Goal: Task Accomplishment & Management: Complete application form

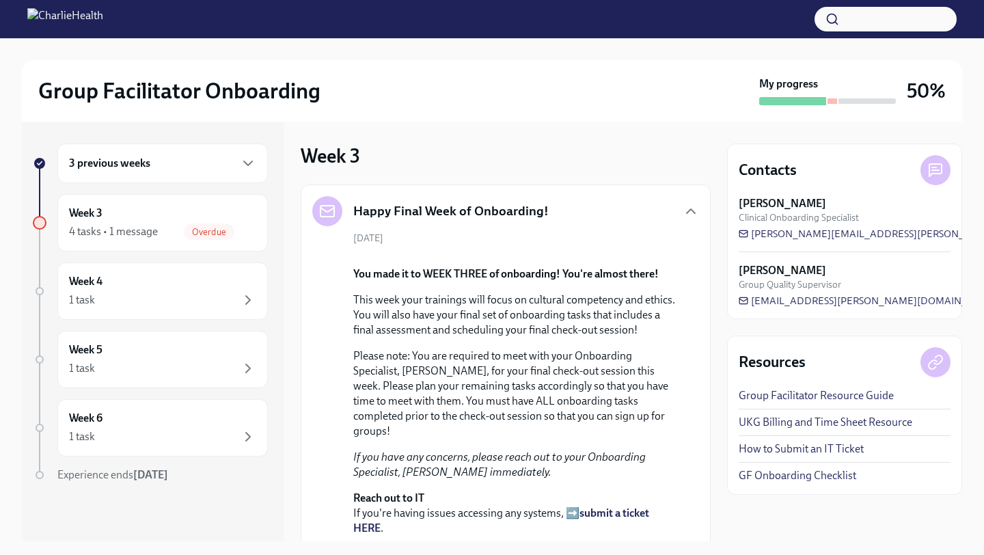
click at [139, 232] on div "4 tasks • 1 message" at bounding box center [113, 231] width 89 height 15
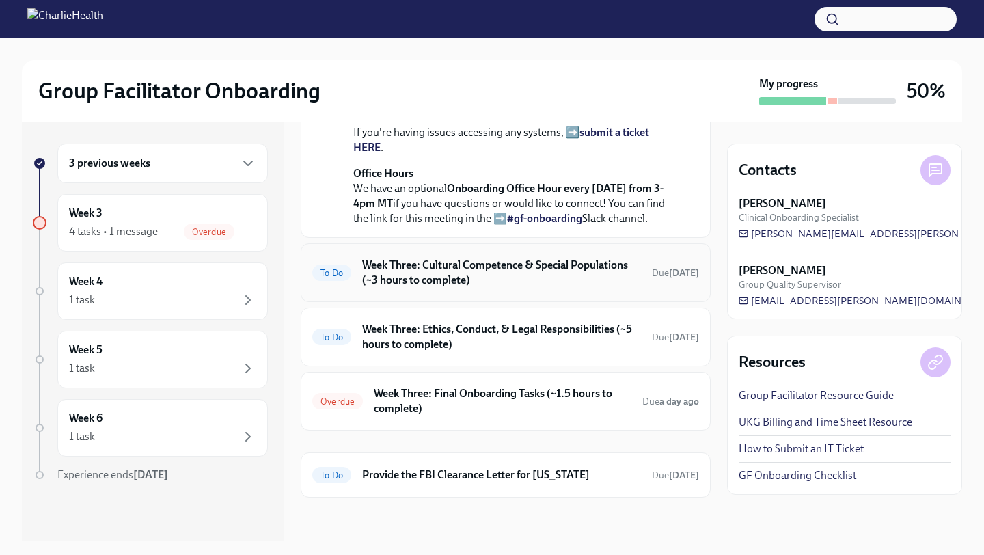
click at [487, 285] on h6 "Week Three: Cultural Competence & Special Populations (~3 hours to complete)" at bounding box center [501, 273] width 279 height 30
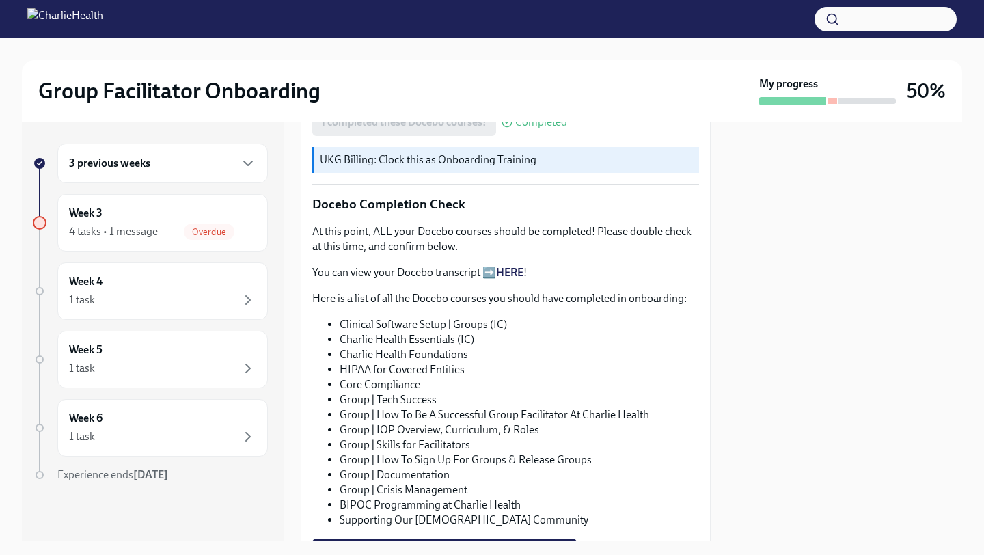
scroll to position [666, 0]
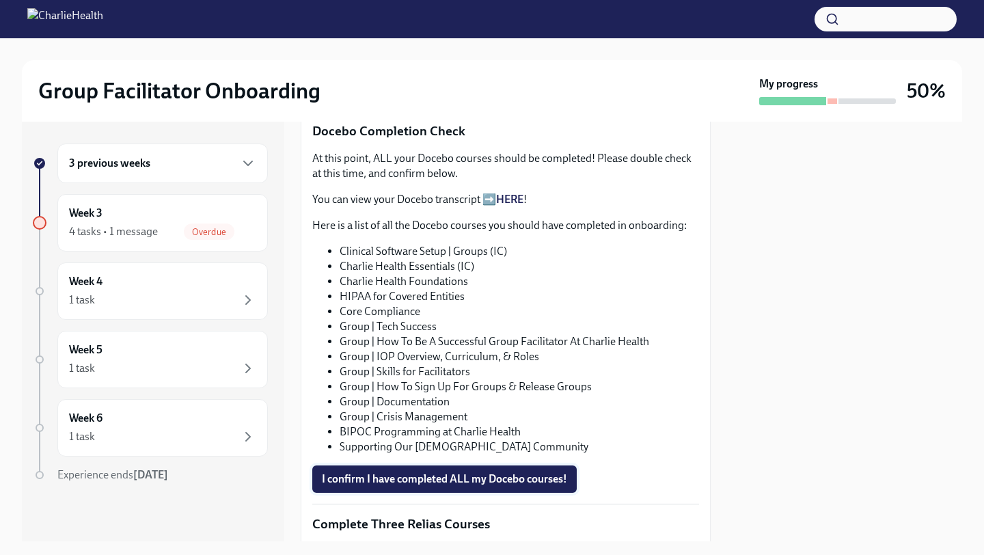
click at [443, 482] on span "I confirm I have completed ALL my Docebo courses!" at bounding box center [444, 479] width 245 height 14
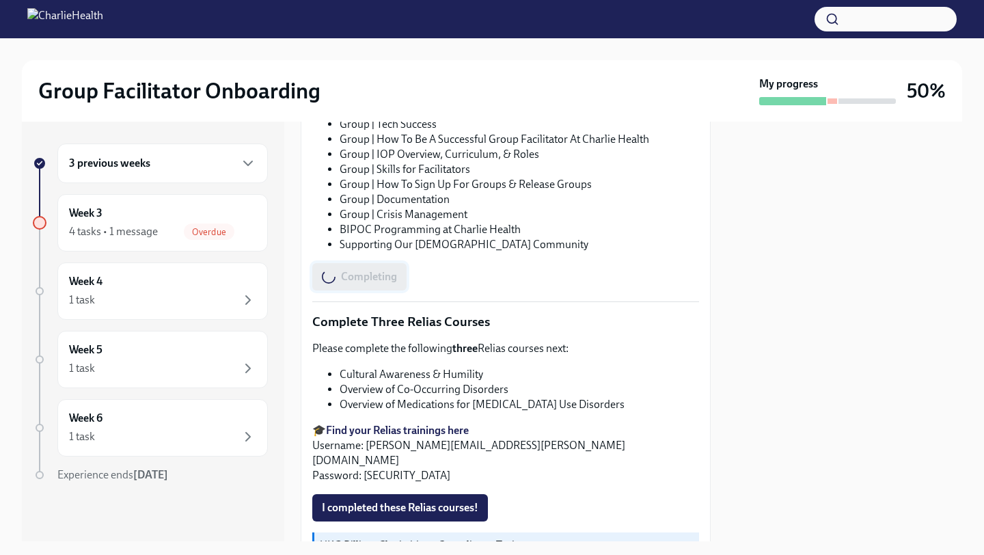
scroll to position [981, 0]
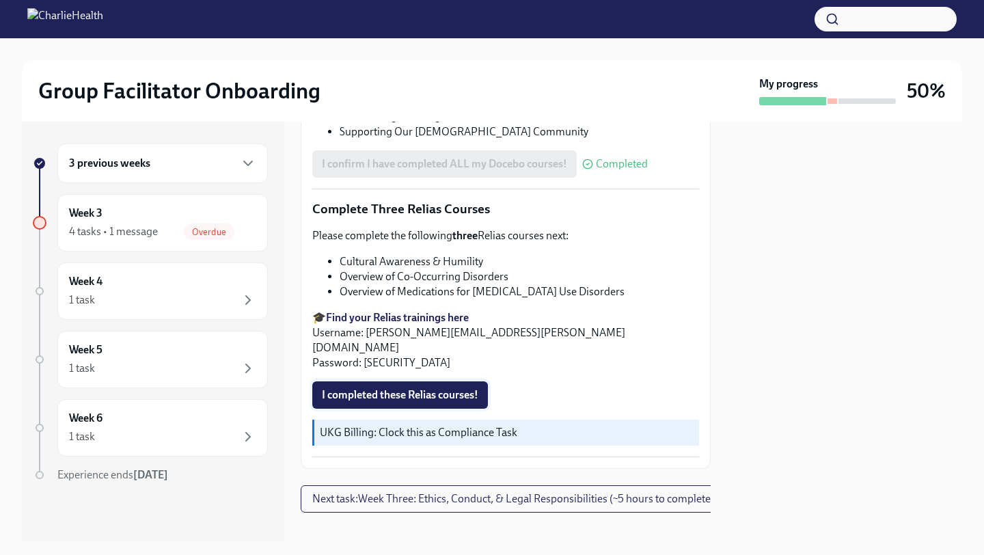
click at [424, 388] on span "I completed these Relias courses!" at bounding box center [400, 395] width 157 height 14
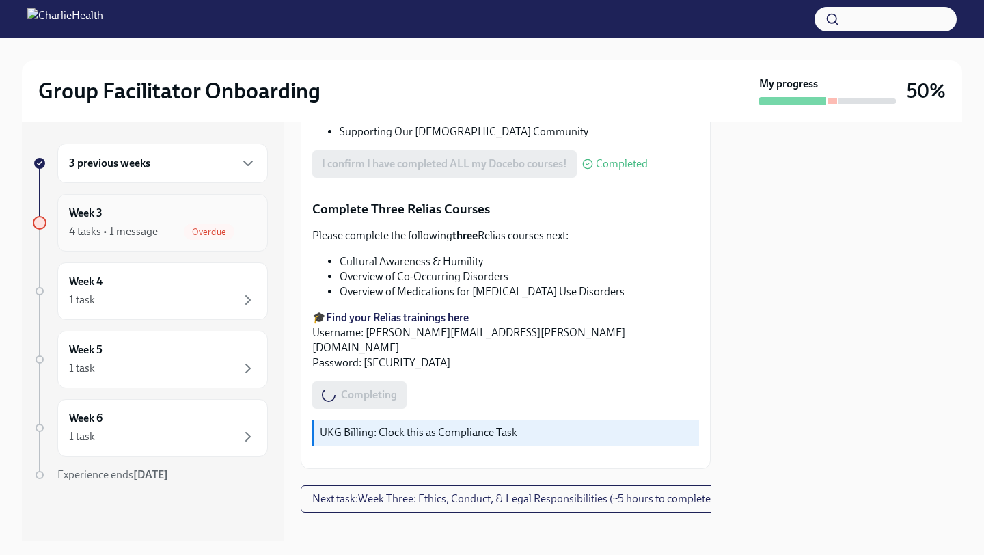
click at [215, 221] on div "Week 3 4 tasks • 1 message Overdue" at bounding box center [162, 223] width 187 height 34
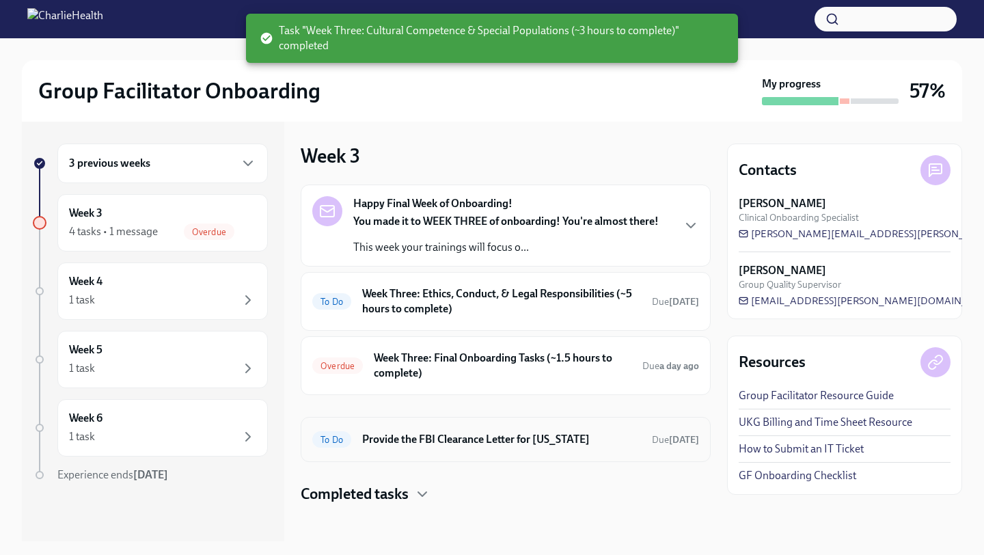
click at [488, 428] on div "To Do Provide the FBI Clearance Letter for [US_STATE] Due [DATE]" at bounding box center [506, 439] width 410 height 45
click at [458, 375] on h6 "Week Three: Final Onboarding Tasks (~1.5 hours to complete)" at bounding box center [503, 366] width 258 height 30
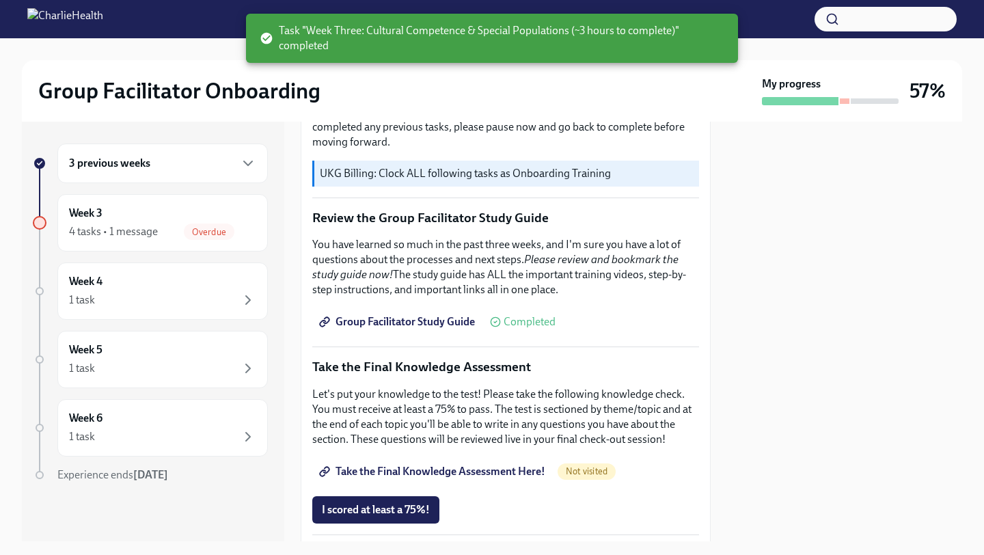
scroll to position [490, 0]
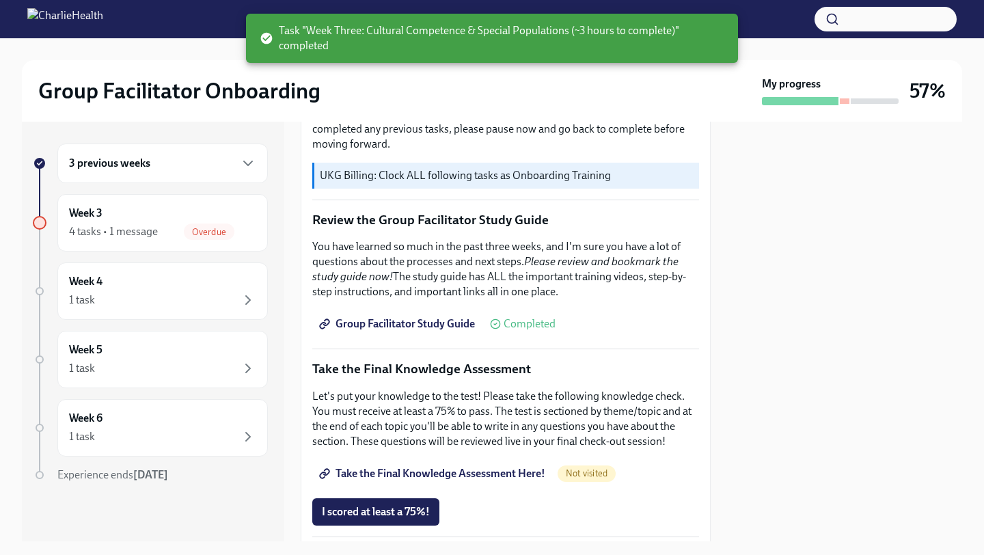
click at [463, 482] on link "Take the Final Knowledge Assessment Here!" at bounding box center [433, 473] width 243 height 27
click at [167, 232] on div "4 tasks • 1 message Overdue" at bounding box center [162, 231] width 187 height 16
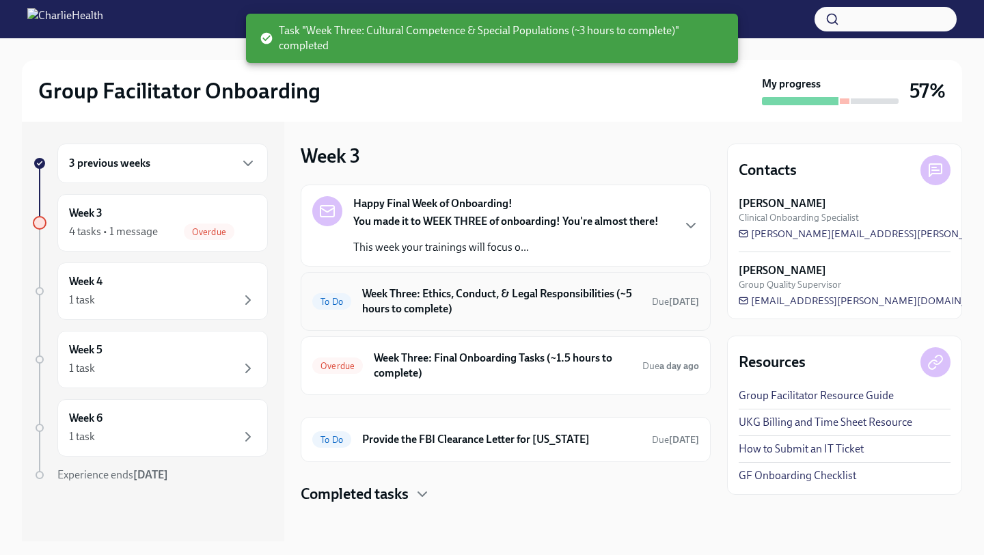
scroll to position [7, 0]
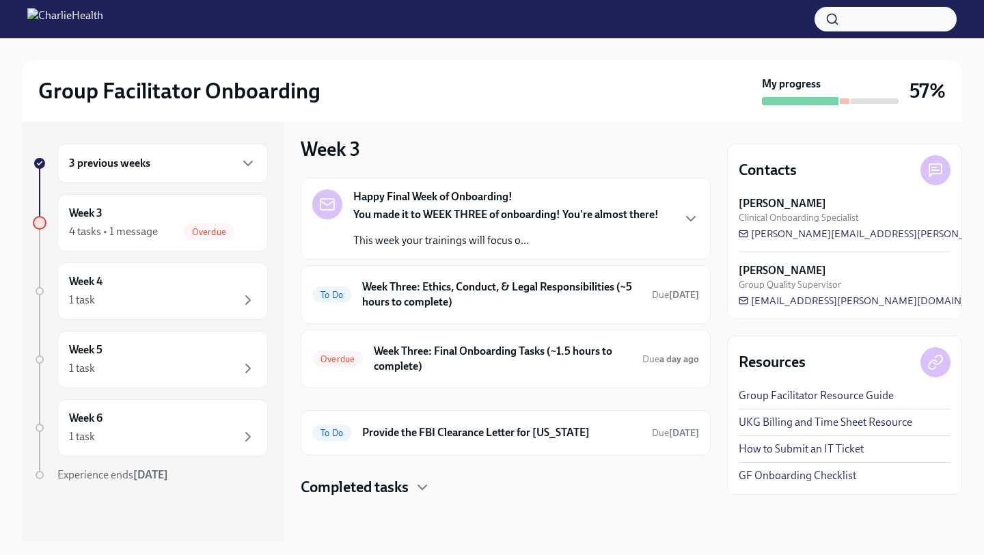
click at [653, 228] on div "You made it to WEEK THREE of onboarding! You're almost there! This week your tr…" at bounding box center [505, 227] width 305 height 41
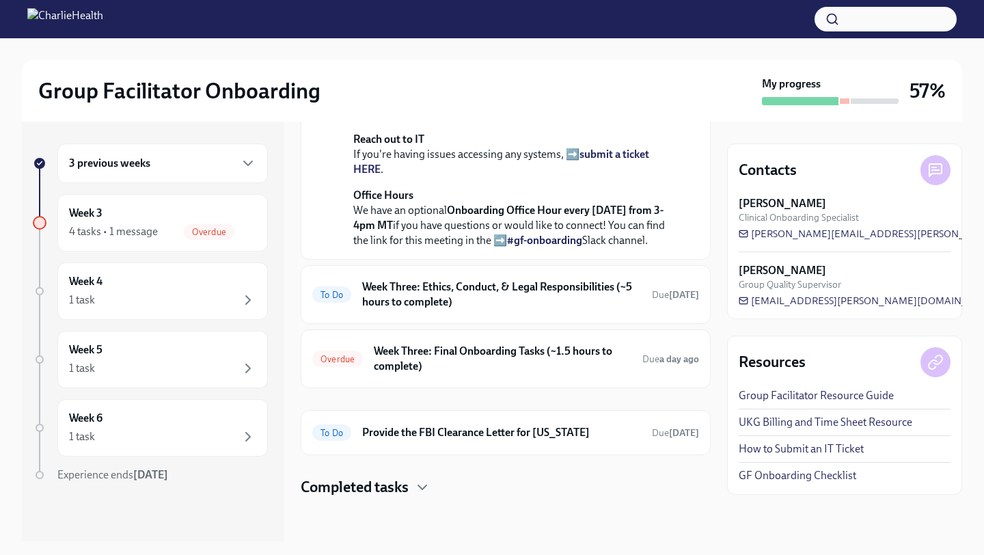
scroll to position [526, 0]
click at [586, 290] on h6 "Week Three: Ethics, Conduct, & Legal Responsibilities (~5 hours to complete)" at bounding box center [501, 295] width 279 height 30
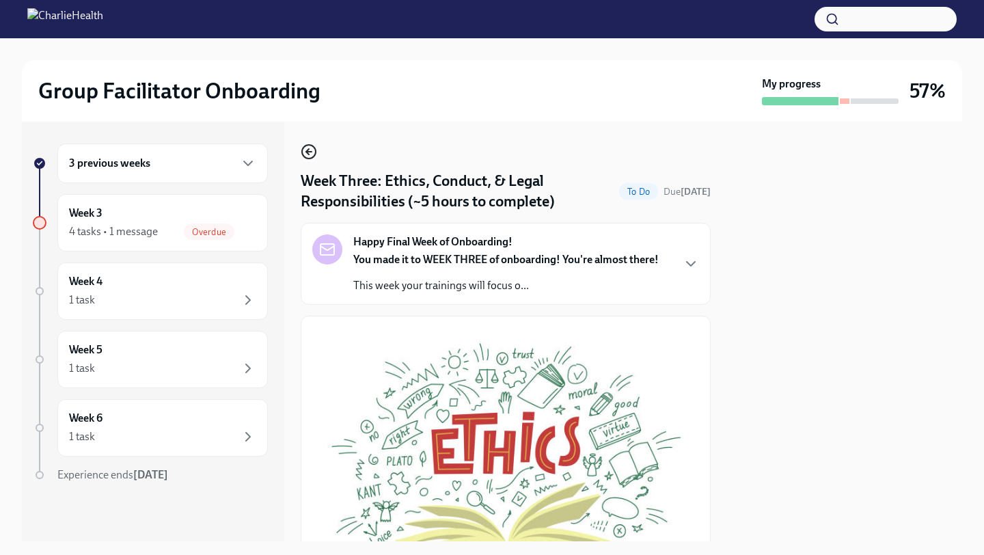
click at [304, 154] on icon "button" at bounding box center [309, 152] width 16 height 16
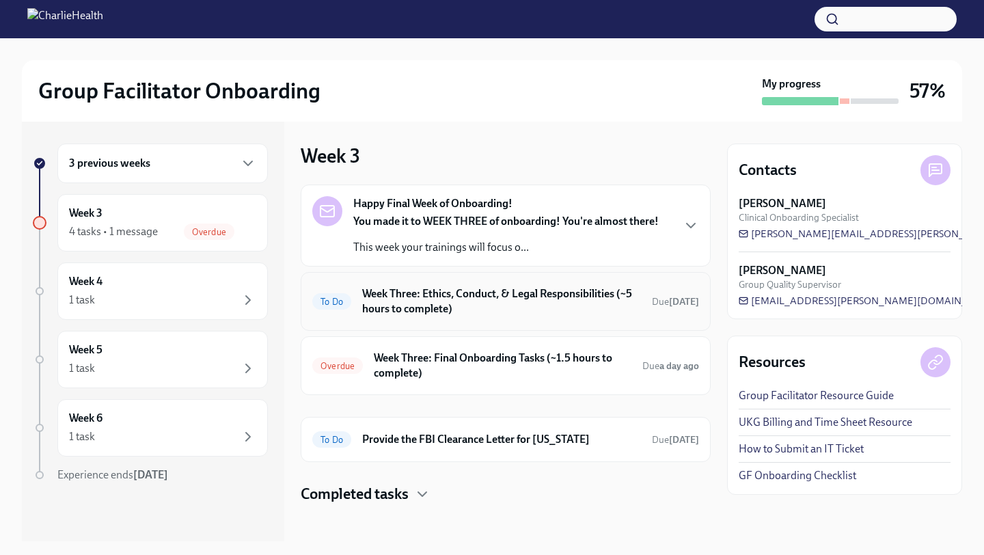
scroll to position [7, 0]
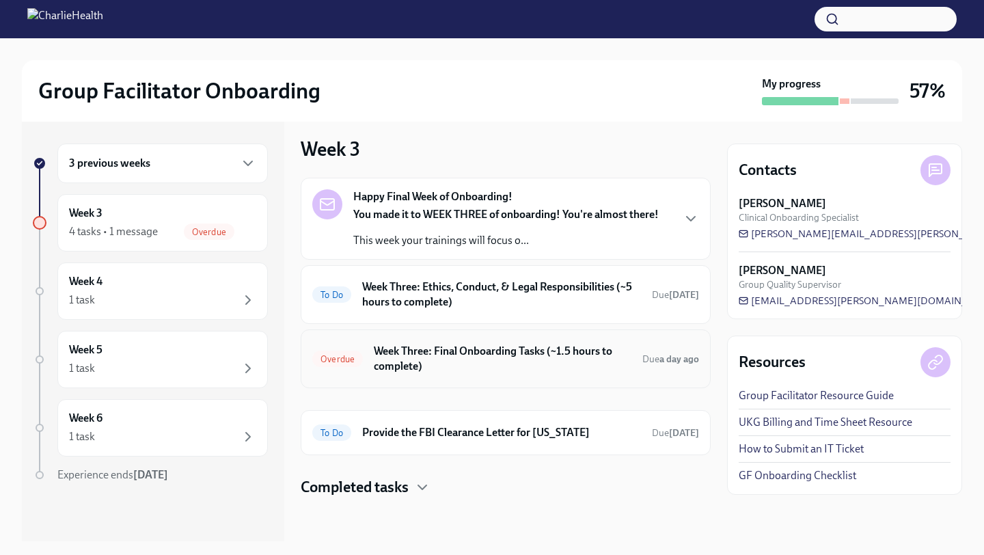
click at [441, 347] on h6 "Week Three: Final Onboarding Tasks (~1.5 hours to complete)" at bounding box center [503, 359] width 258 height 30
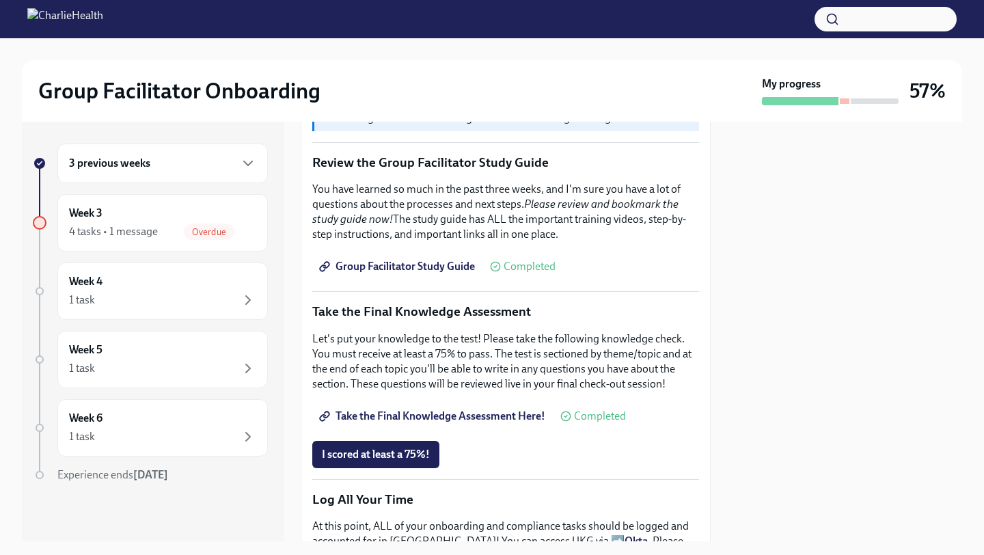
scroll to position [535, 0]
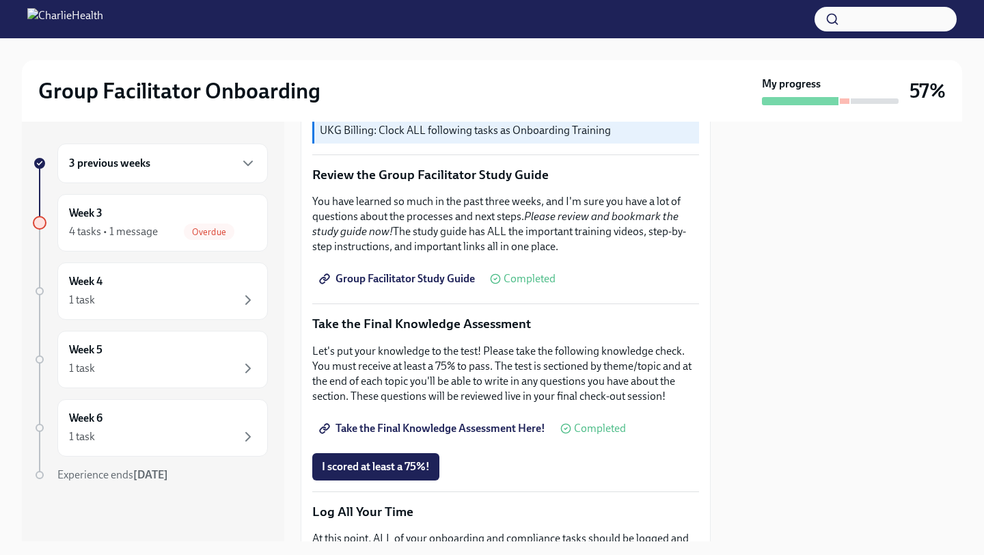
click at [446, 271] on link "Group Facilitator Study Guide" at bounding box center [398, 278] width 172 height 27
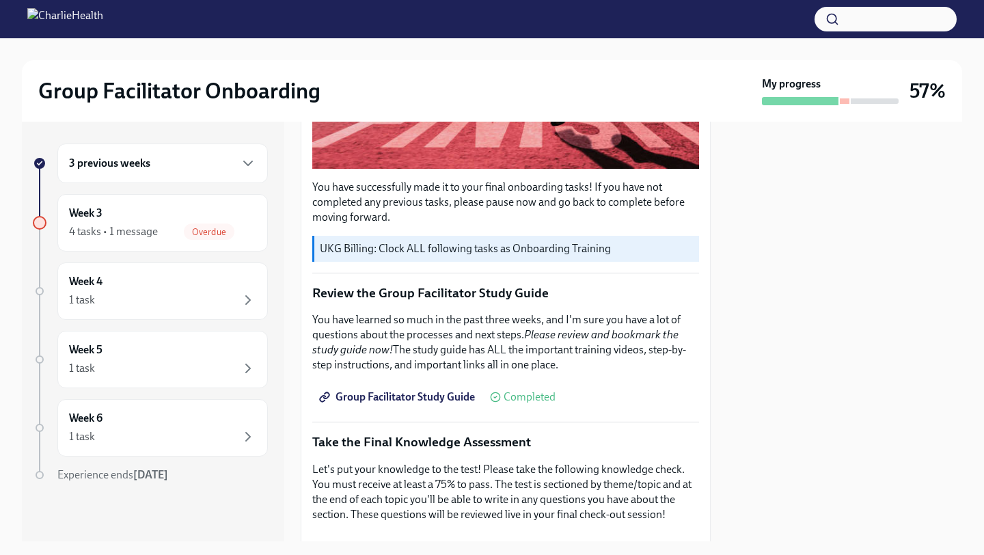
scroll to position [555, 0]
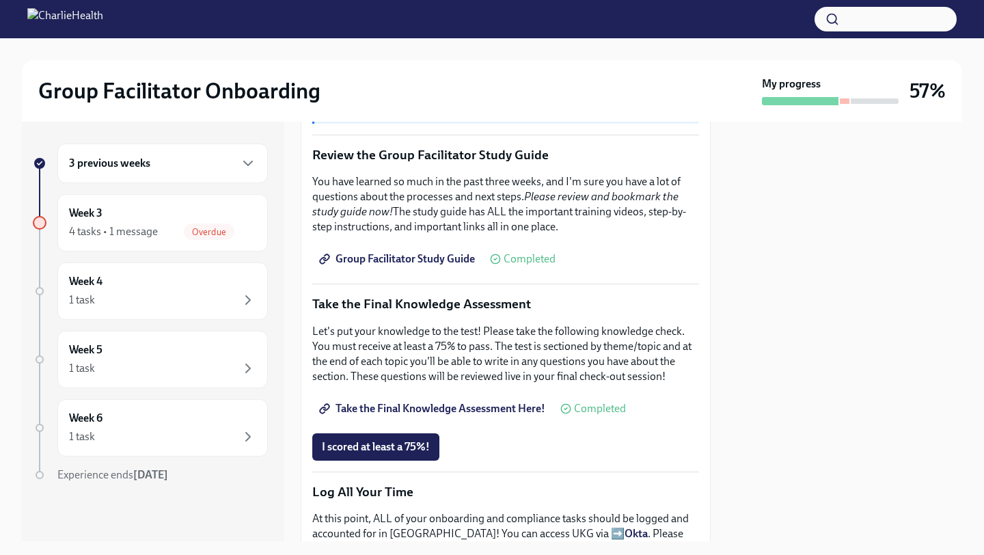
click at [450, 409] on span "Take the Final Knowledge Assessment Here!" at bounding box center [433, 409] width 223 height 14
click at [396, 454] on button "I scored at least a 75%!" at bounding box center [375, 446] width 127 height 27
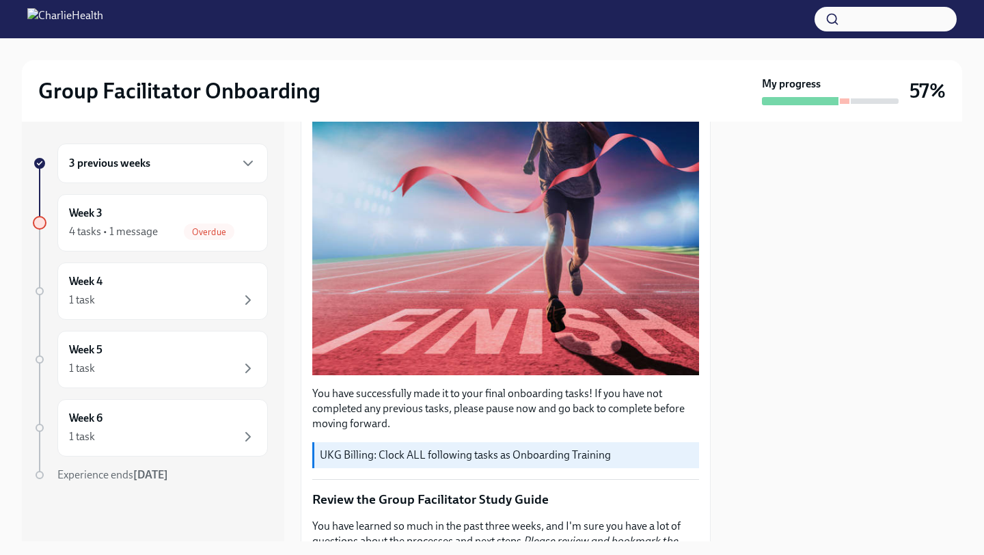
scroll to position [0, 0]
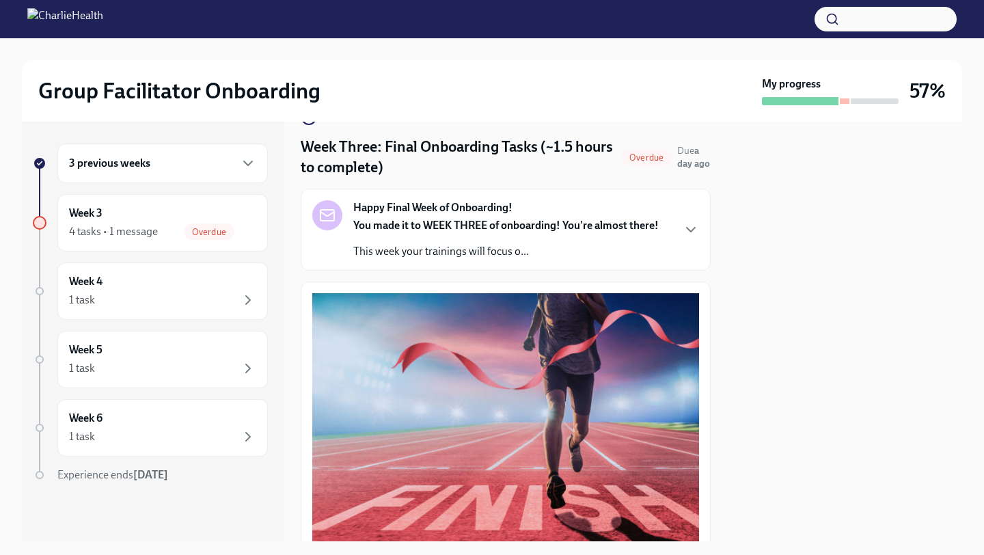
click at [451, 245] on p "This week your trainings will focus o..." at bounding box center [505, 251] width 305 height 15
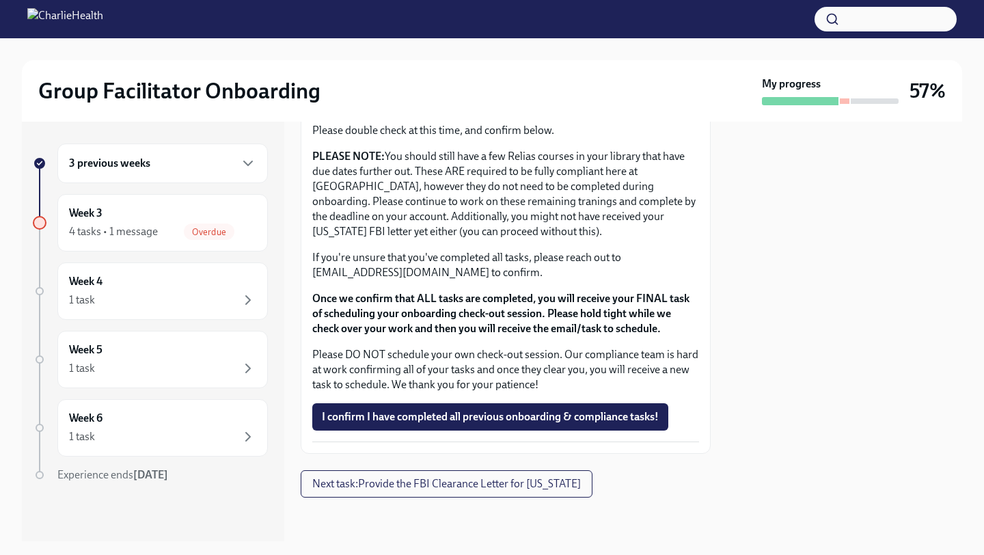
scroll to position [1686, 0]
click at [488, 425] on button "I confirm I have completed all previous onboarding & compliance tasks!" at bounding box center [490, 416] width 356 height 27
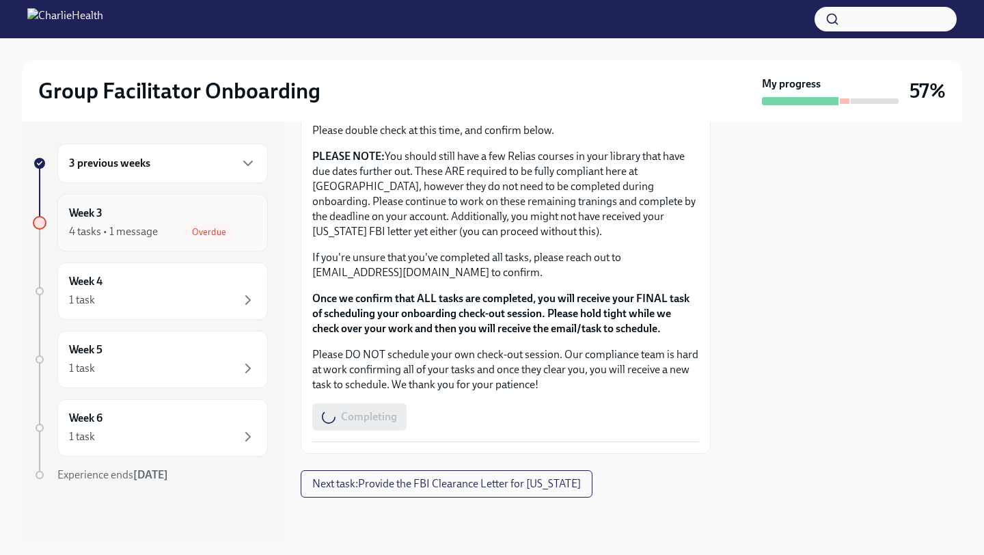
click at [263, 228] on div "Week 3 4 tasks • 1 message Overdue" at bounding box center [162, 222] width 210 height 57
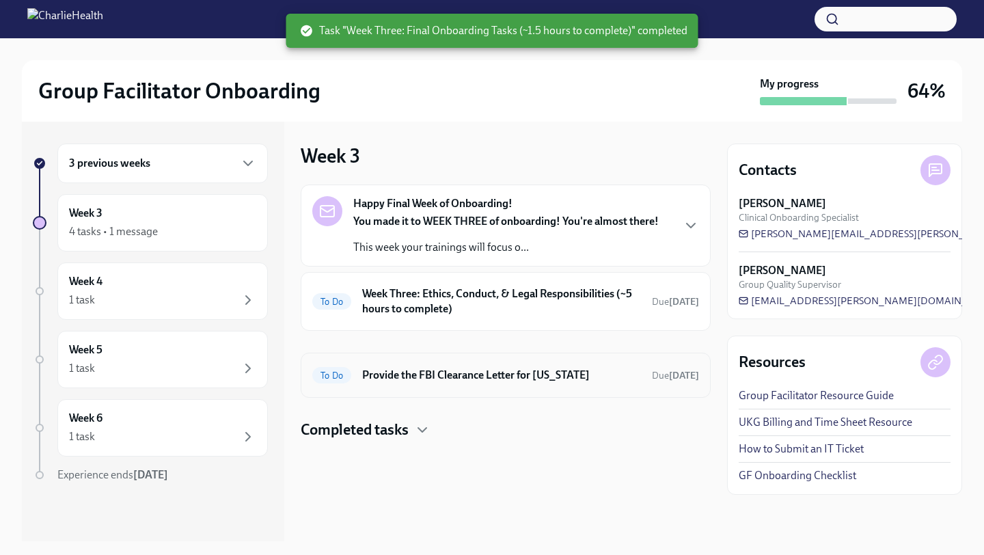
click at [461, 362] on div "To Do Provide the FBI Clearance Letter for [US_STATE] Due [DATE]" at bounding box center [506, 375] width 410 height 45
click at [559, 365] on div "To Do Provide the FBI Clearance Letter for [US_STATE] Due [DATE]" at bounding box center [505, 375] width 387 height 22
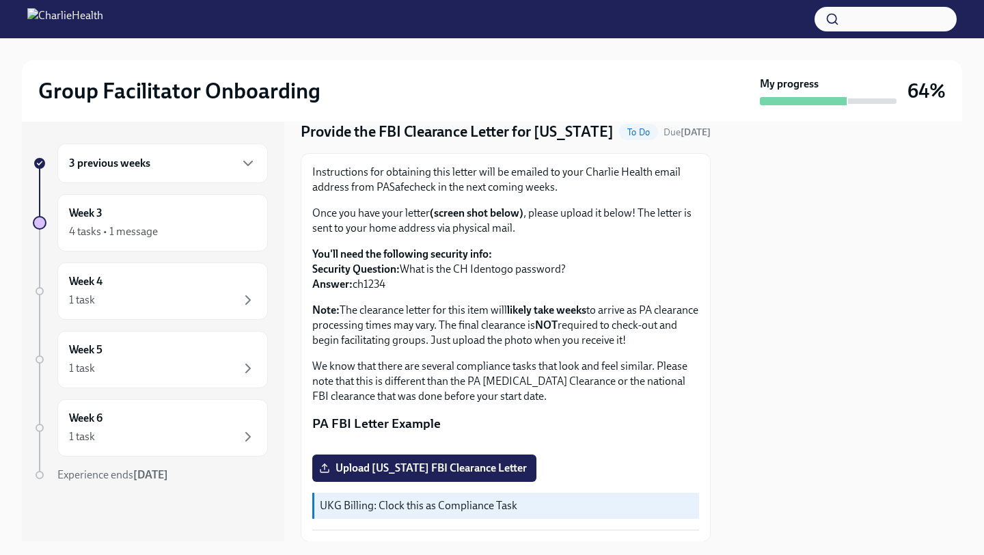
scroll to position [53, 0]
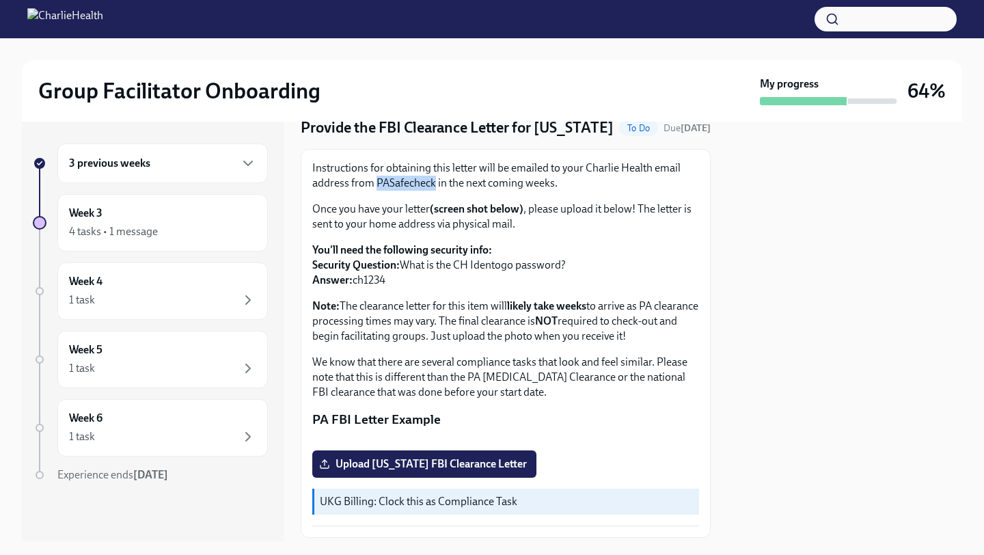
drag, startPoint x: 377, startPoint y: 205, endPoint x: 433, endPoint y: 206, distance: 56.7
click at [433, 191] on p "Instructions for obtaining this letter will be emailed to your Charlie Health e…" at bounding box center [505, 176] width 387 height 30
copy p "PASafecheck"
